Goal: Task Accomplishment & Management: Manage account settings

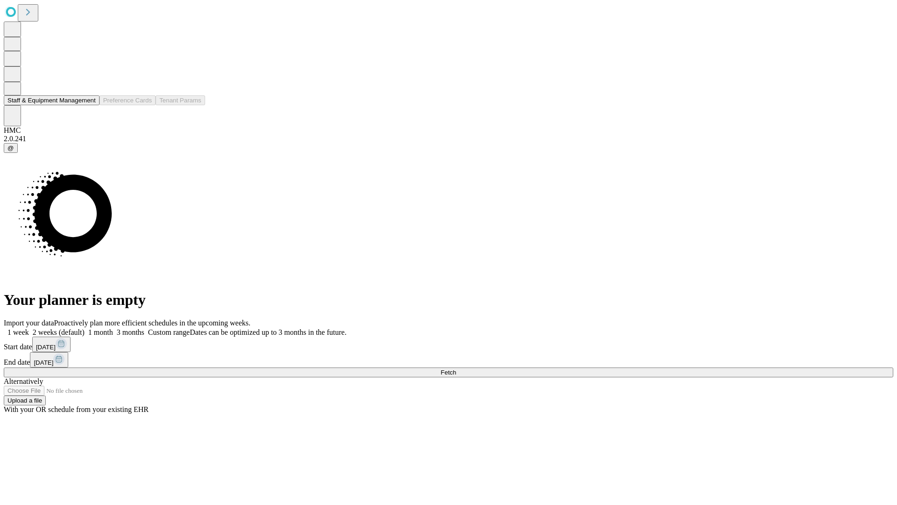
click at [87, 105] on button "Staff & Equipment Management" at bounding box center [52, 100] width 96 height 10
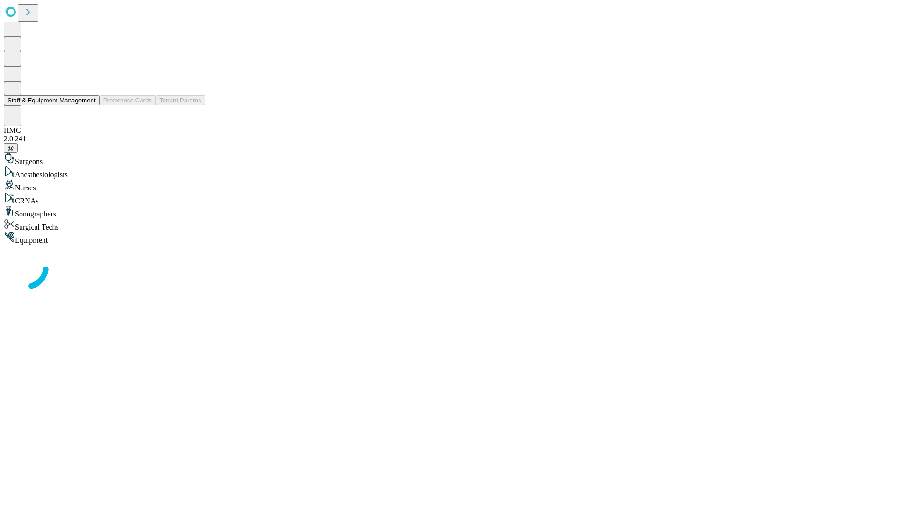
click at [89, 105] on button "Staff & Equipment Management" at bounding box center [52, 100] width 96 height 10
